Goal: Task Accomplishment & Management: Manage account settings

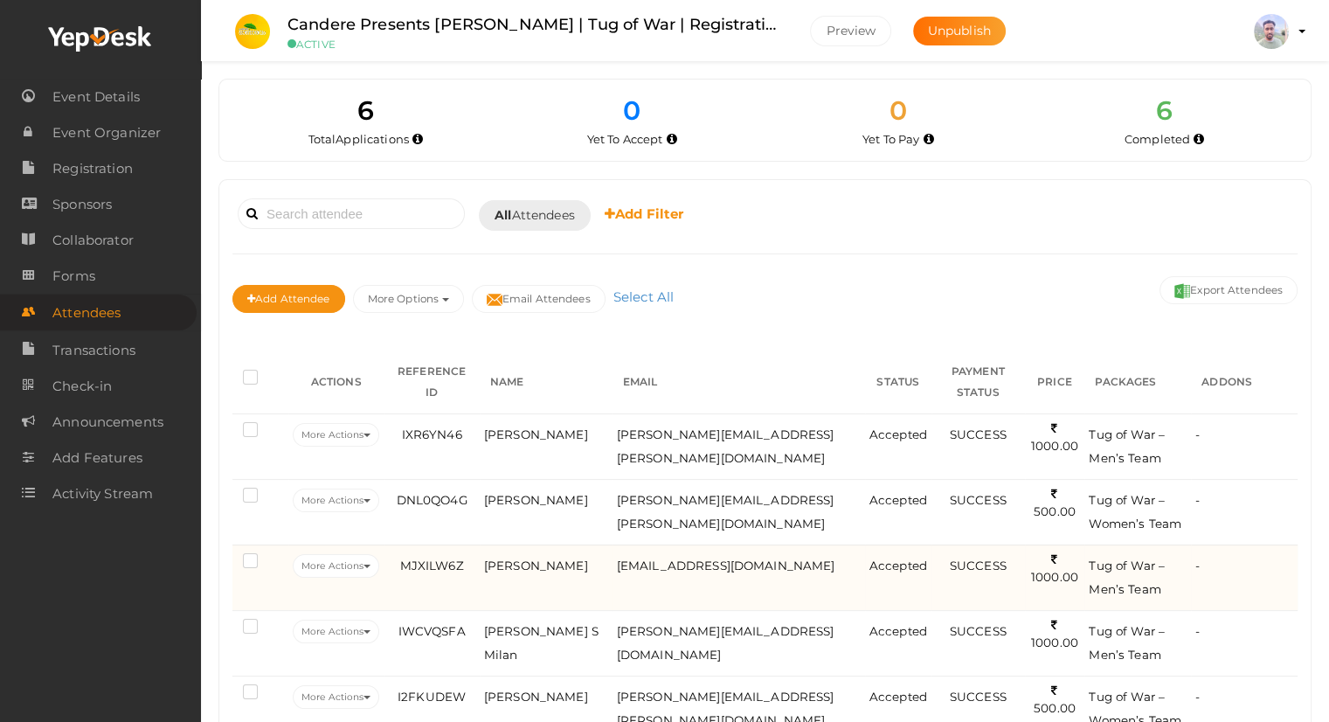
scroll to position [87, 0]
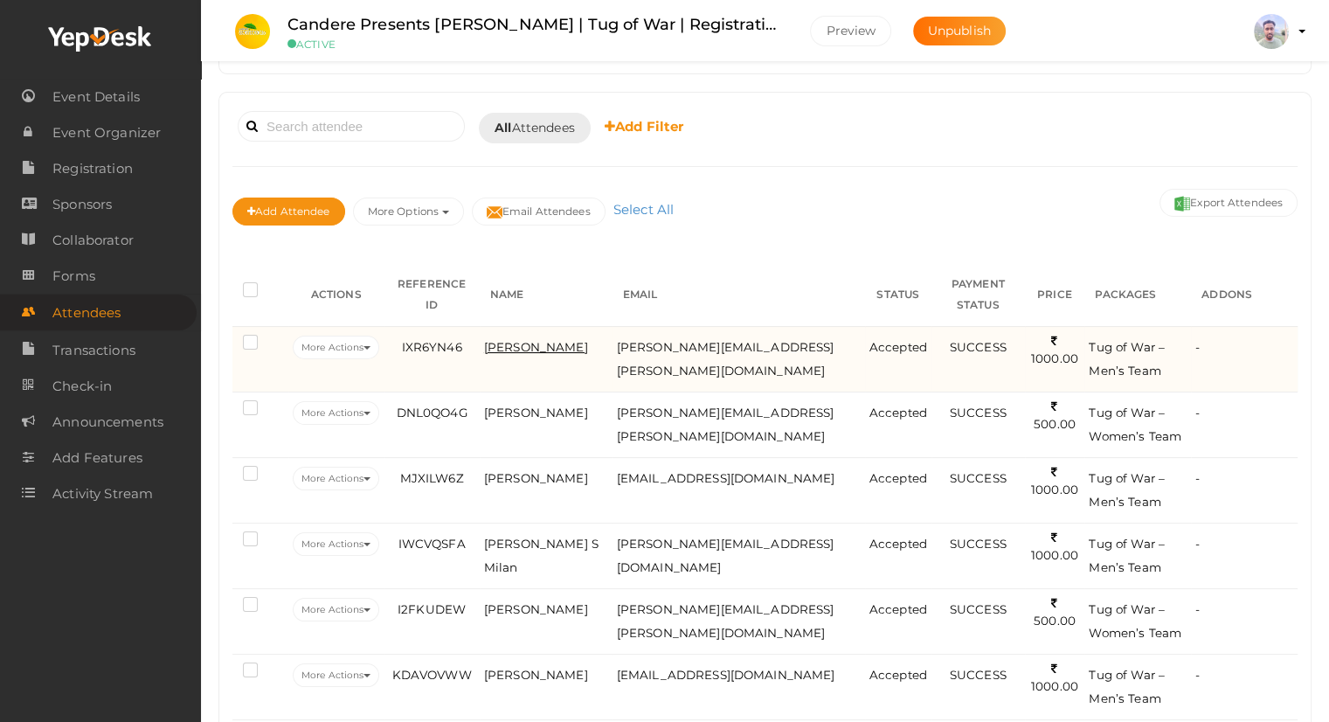
click at [529, 340] on span "[PERSON_NAME]" at bounding box center [536, 347] width 104 height 14
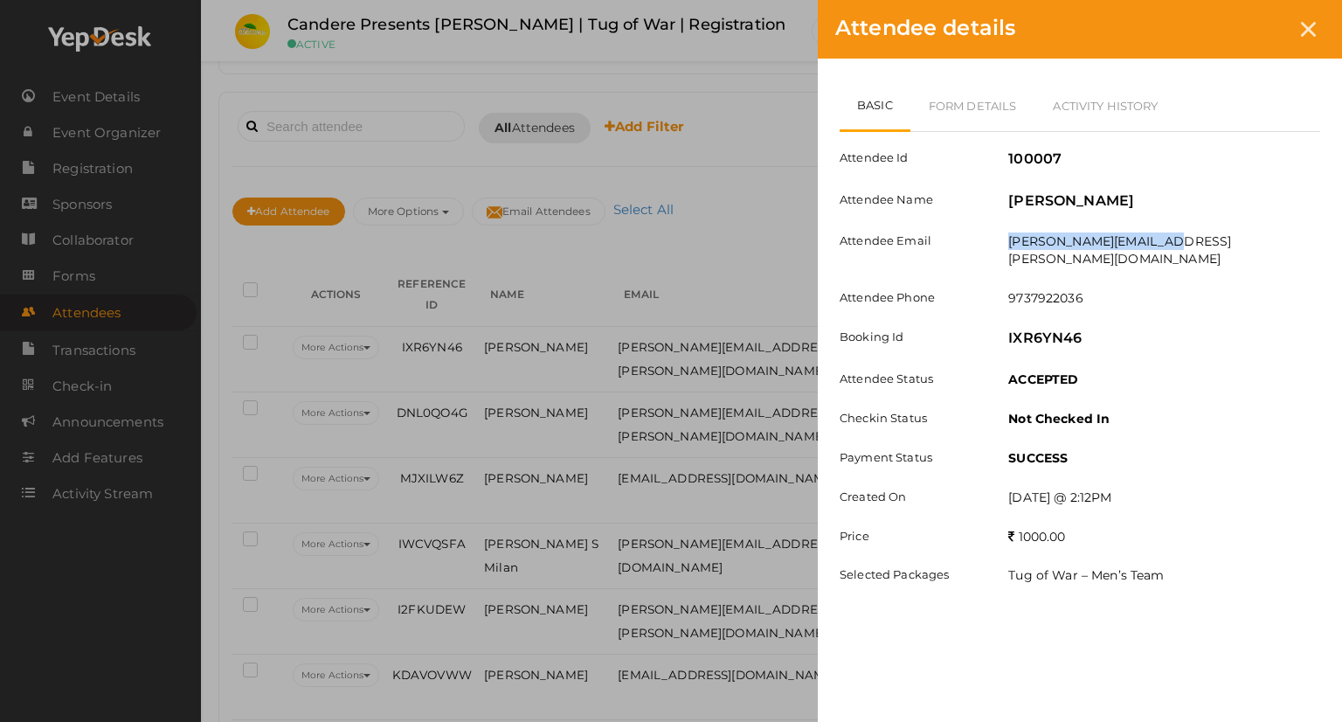
drag, startPoint x: 1007, startPoint y: 241, endPoint x: 1166, endPoint y: 239, distance: 159.0
click at [1166, 239] on div "cherian.paul@wipro.com" at bounding box center [1164, 251] width 338 height 39
click at [1000, 114] on link "Form Details" at bounding box center [972, 105] width 125 height 51
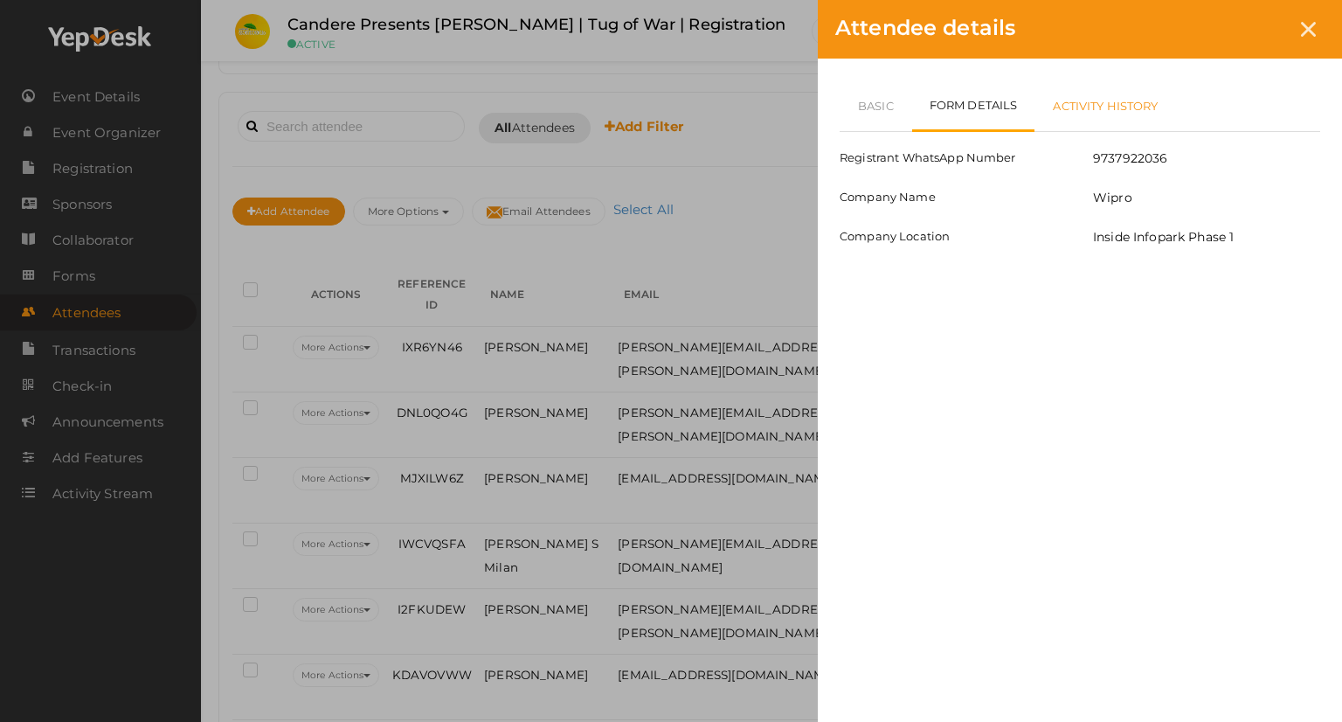
click at [1073, 106] on link "Activity History" at bounding box center [1105, 105] width 142 height 51
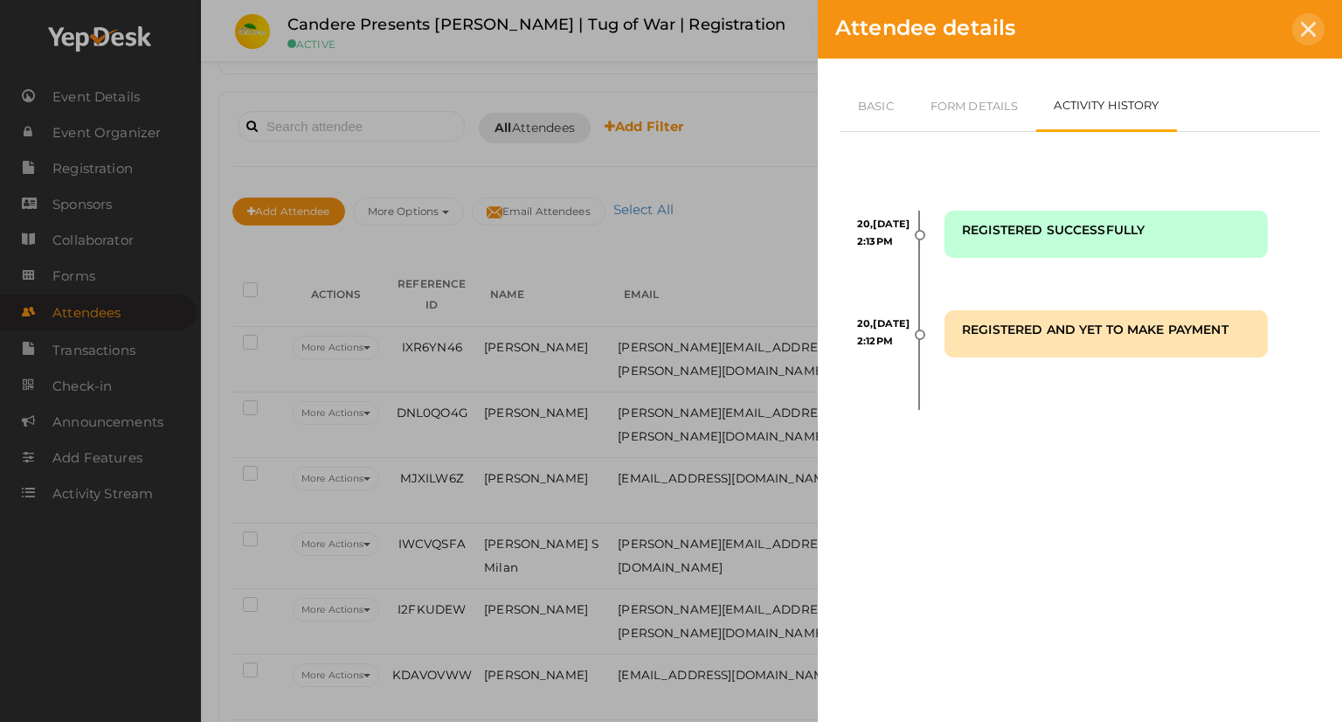
click at [1304, 32] on icon at bounding box center [1308, 29] width 15 height 15
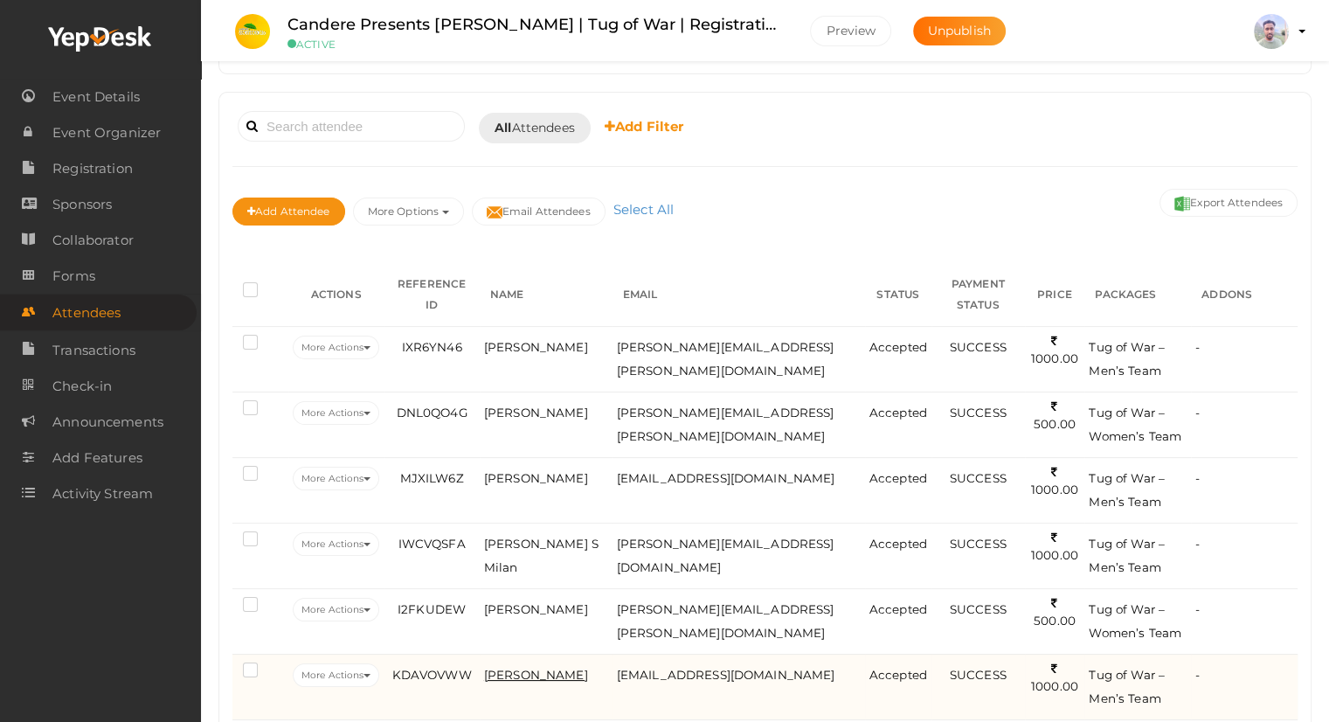
click at [571, 668] on span "Johnson Joseph" at bounding box center [536, 675] width 104 height 14
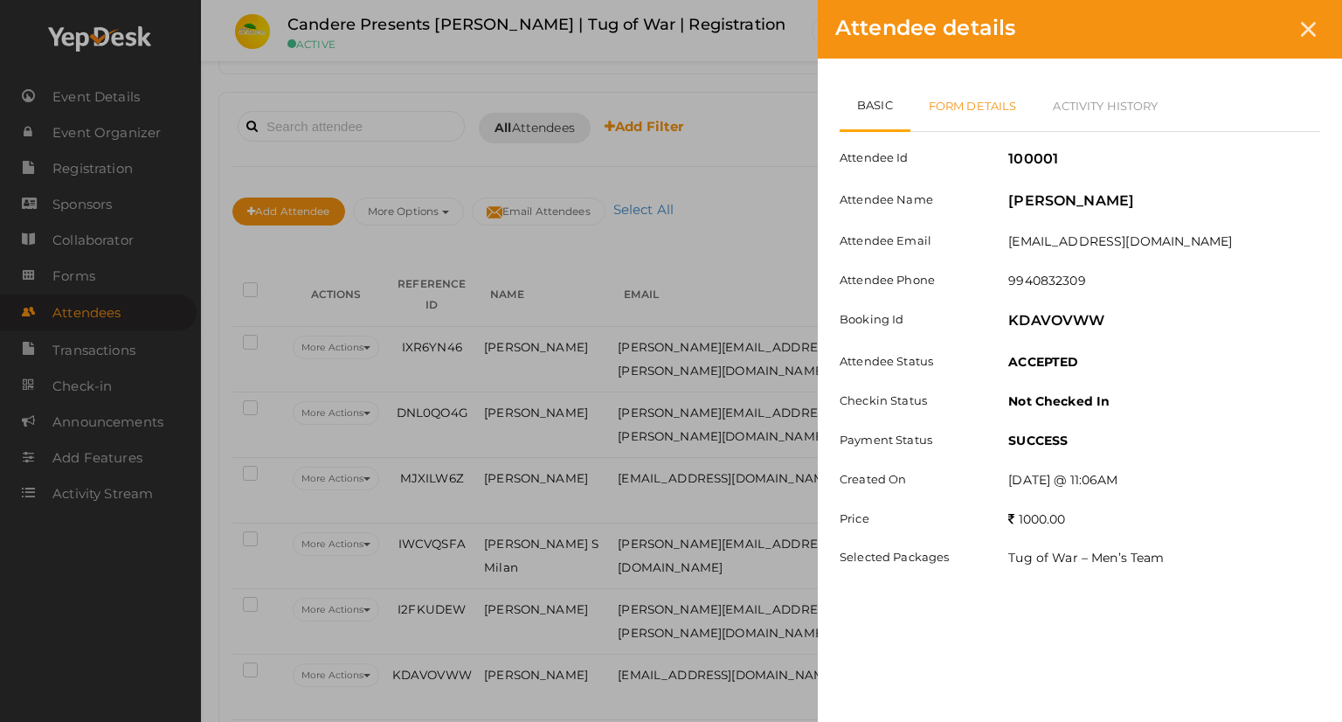
click at [968, 107] on link "Form Details" at bounding box center [972, 105] width 125 height 51
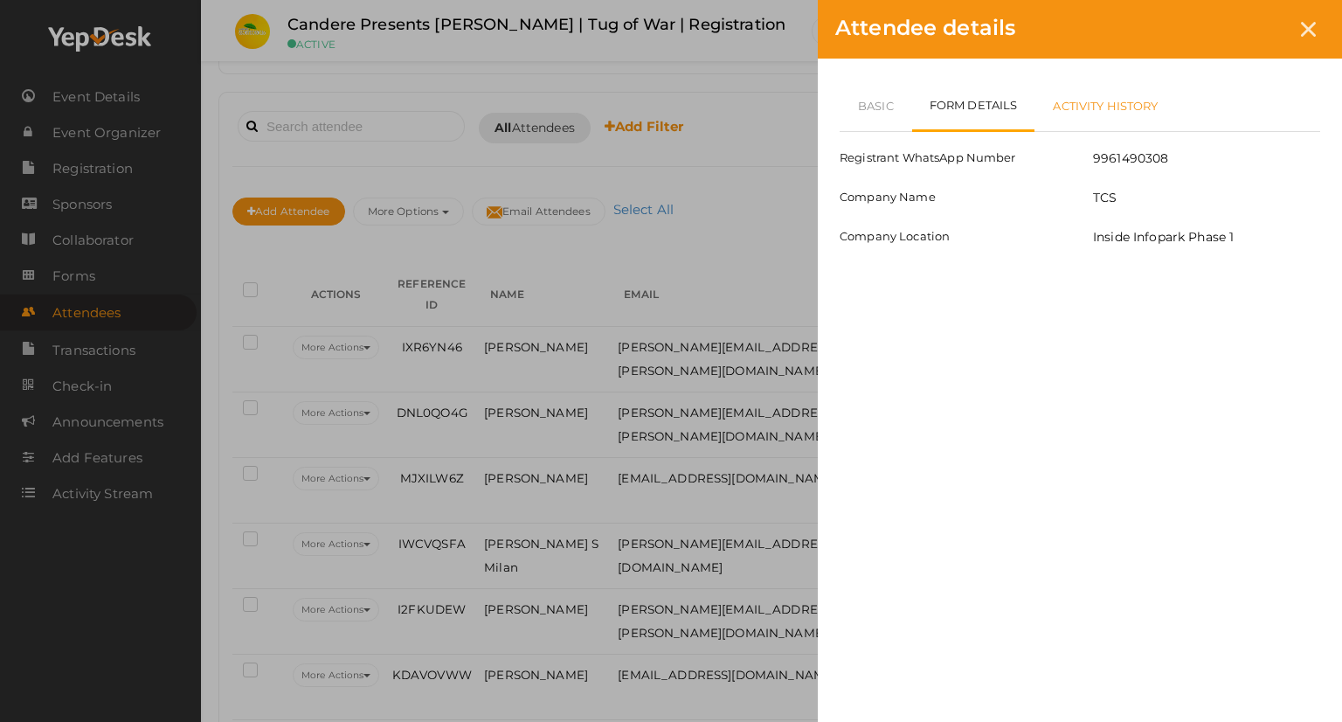
click at [1090, 98] on link "Activity History" at bounding box center [1105, 105] width 142 height 51
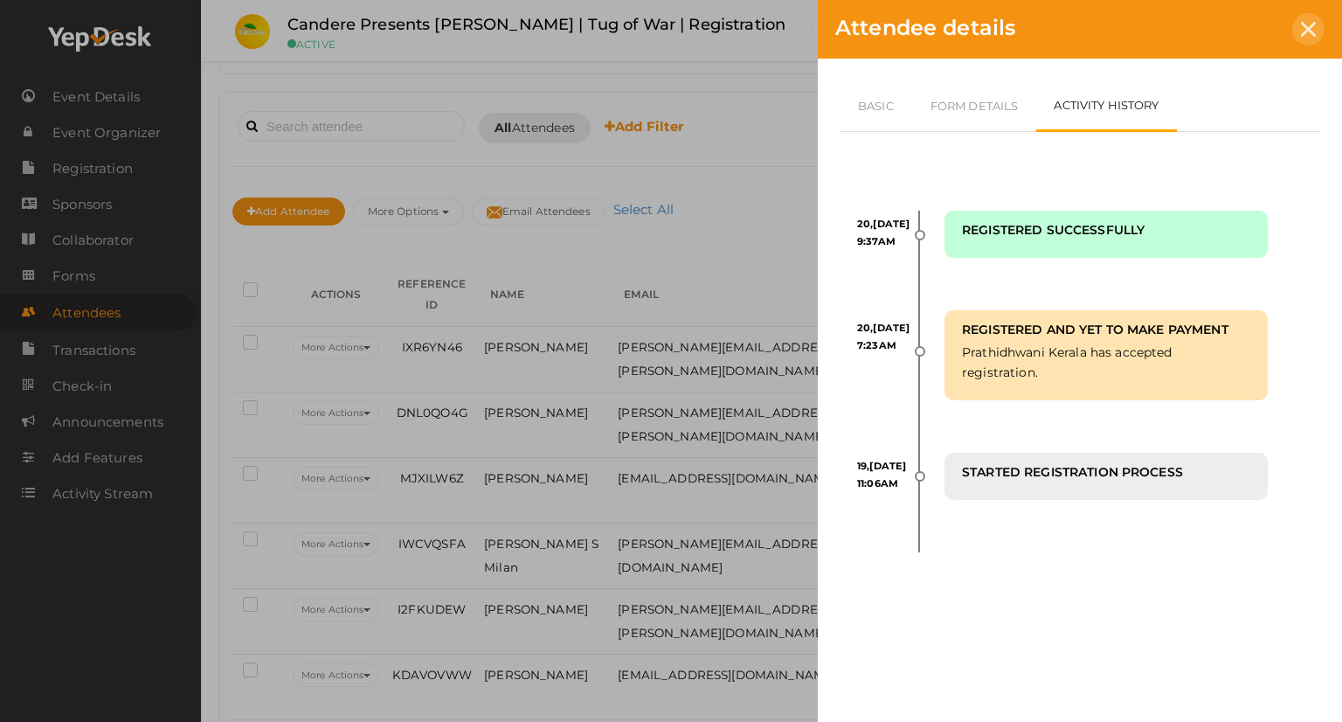
click at [1313, 36] on icon at bounding box center [1308, 29] width 15 height 15
